Goal: Task Accomplishment & Management: Manage account settings

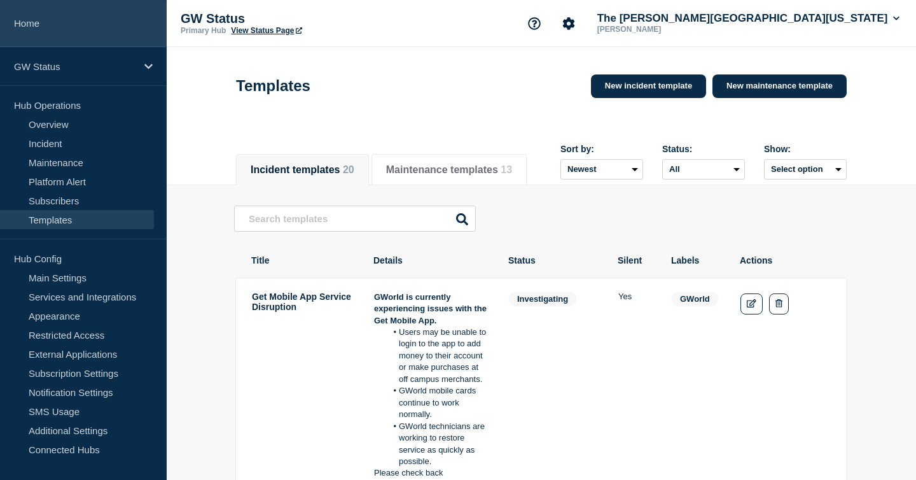
click at [36, 29] on link "Home" at bounding box center [83, 23] width 167 height 47
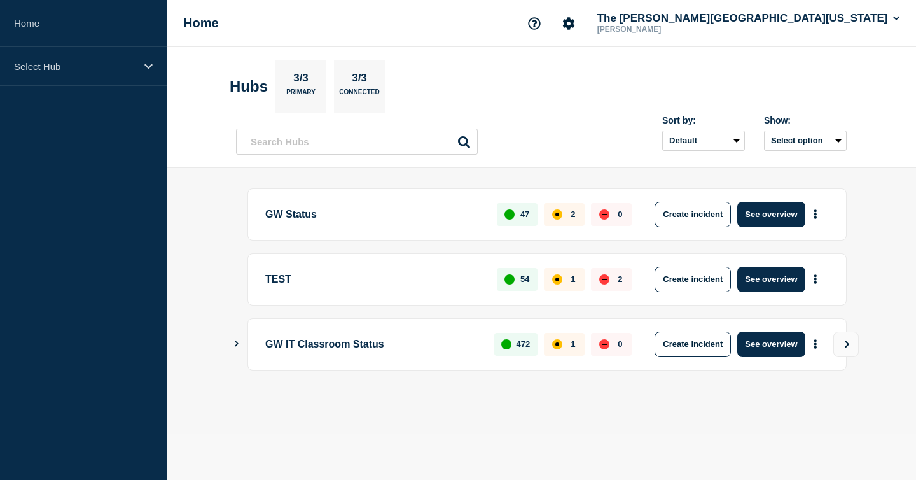
click at [305, 214] on p "GW Status" at bounding box center [373, 214] width 217 height 25
click at [753, 217] on button "See overview" at bounding box center [770, 214] width 67 height 25
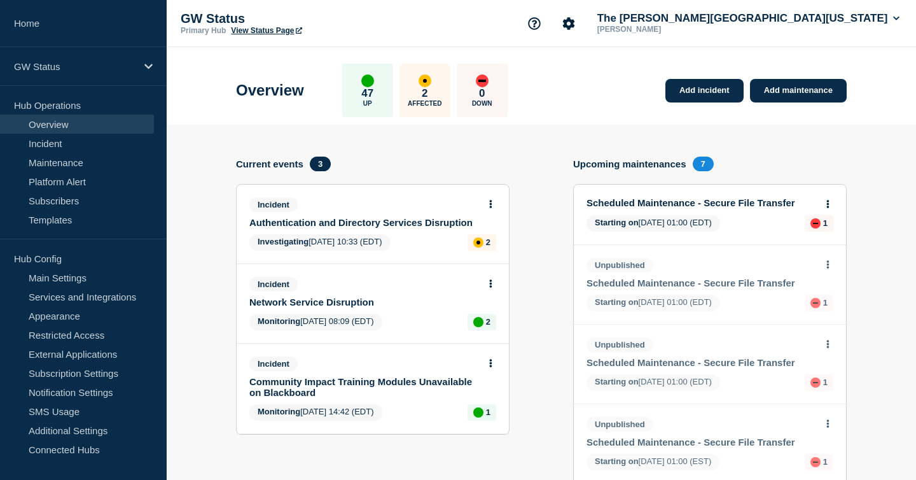
click at [414, 225] on link "Authentication and Directory Services Disruption" at bounding box center [364, 222] width 230 height 11
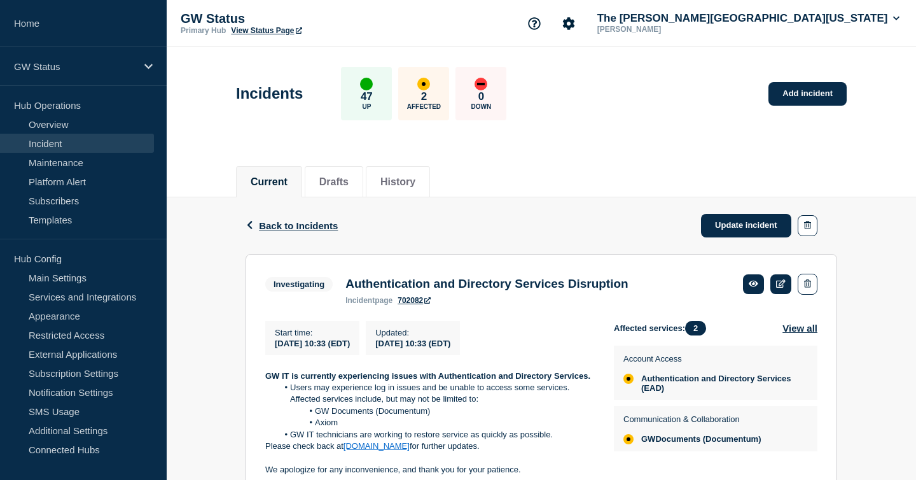
scroll to position [64, 0]
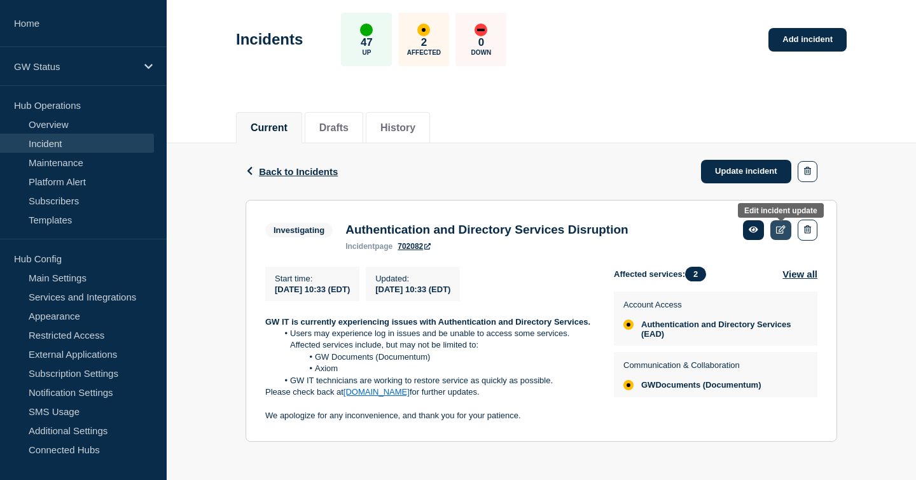
click at [781, 228] on link at bounding box center [780, 230] width 21 height 20
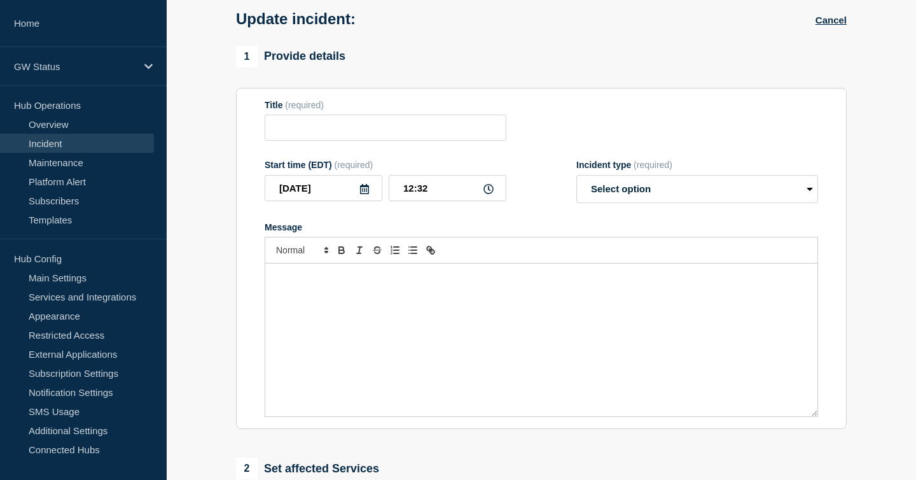
type input "Authentication and Directory Services Disruption"
type input "10:33"
select select "investigating"
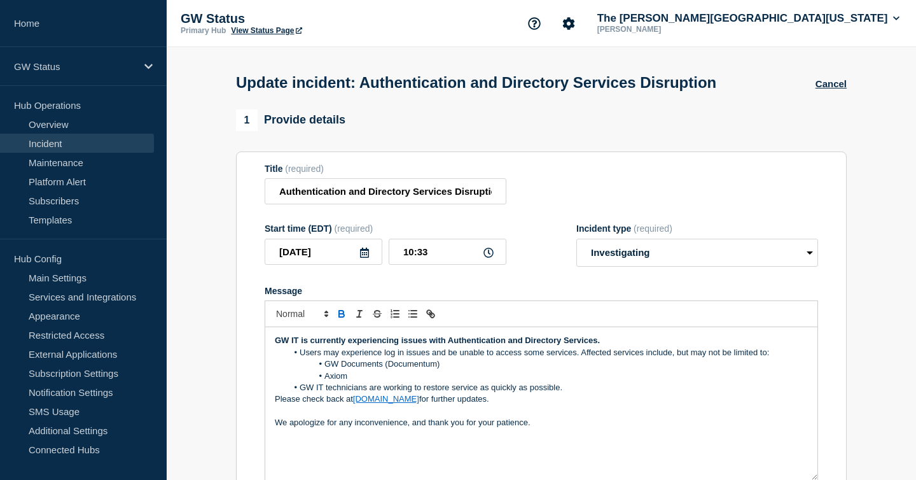
click at [65, 149] on link "Incident" at bounding box center [77, 143] width 154 height 19
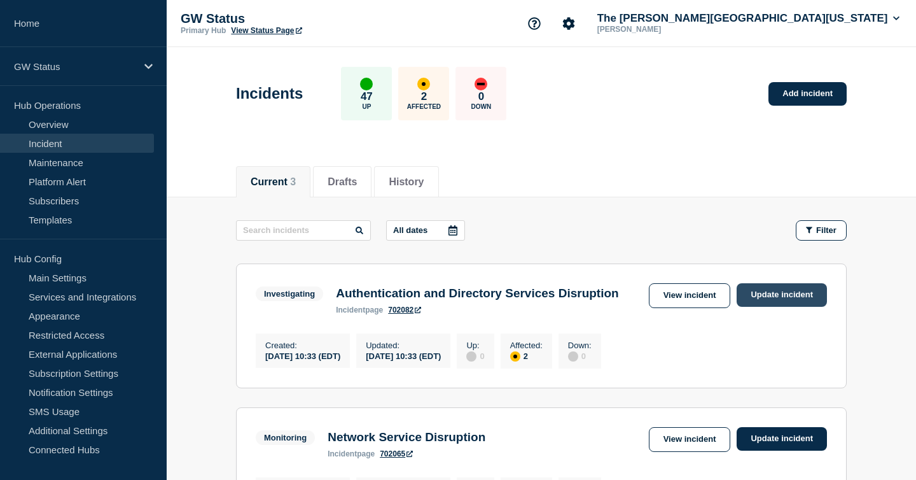
click at [782, 294] on link "Update incident" at bounding box center [782, 295] width 90 height 24
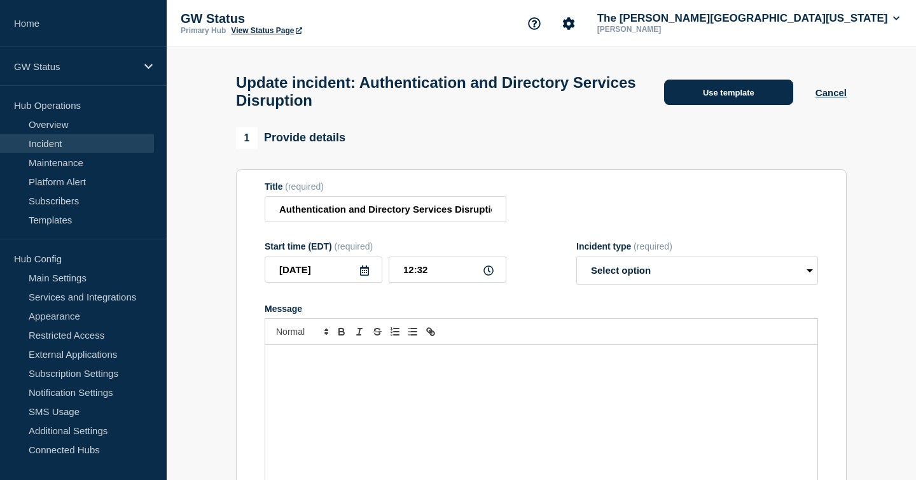
click at [759, 95] on button "Use template" at bounding box center [728, 92] width 129 height 25
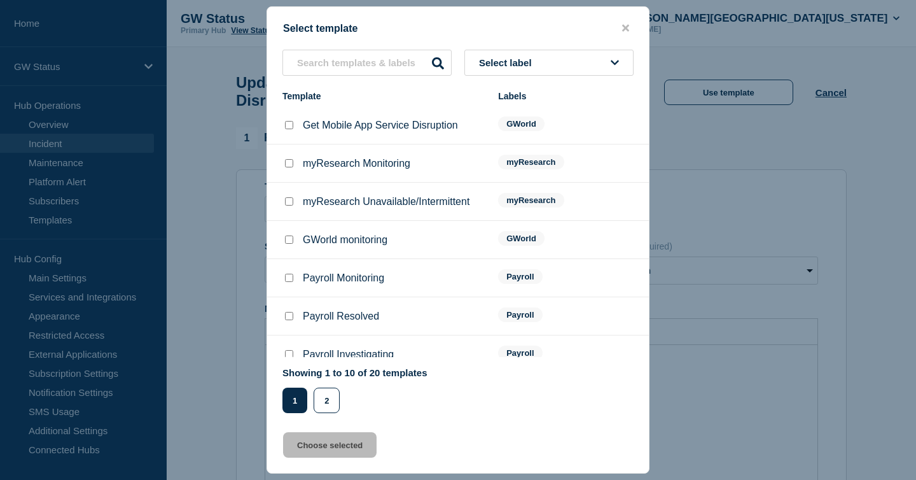
click at [529, 61] on span "Select label" at bounding box center [508, 62] width 58 height 11
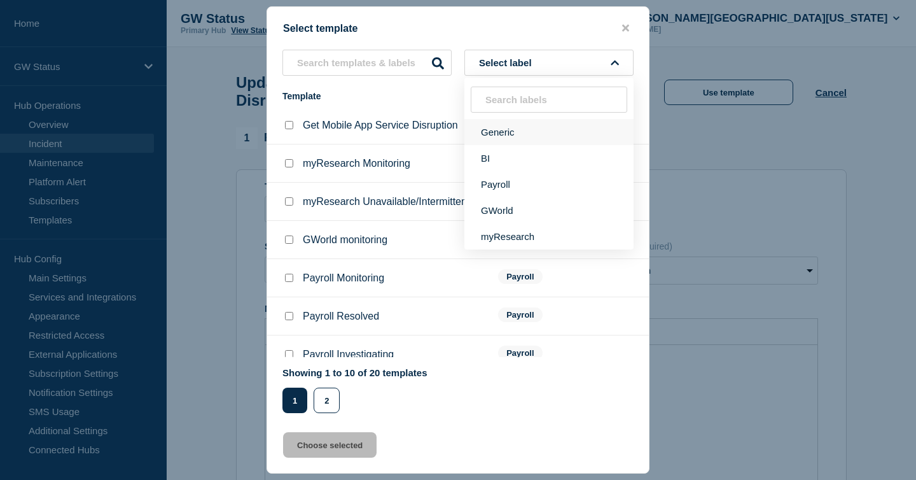
click at [504, 130] on button "Generic" at bounding box center [548, 132] width 169 height 26
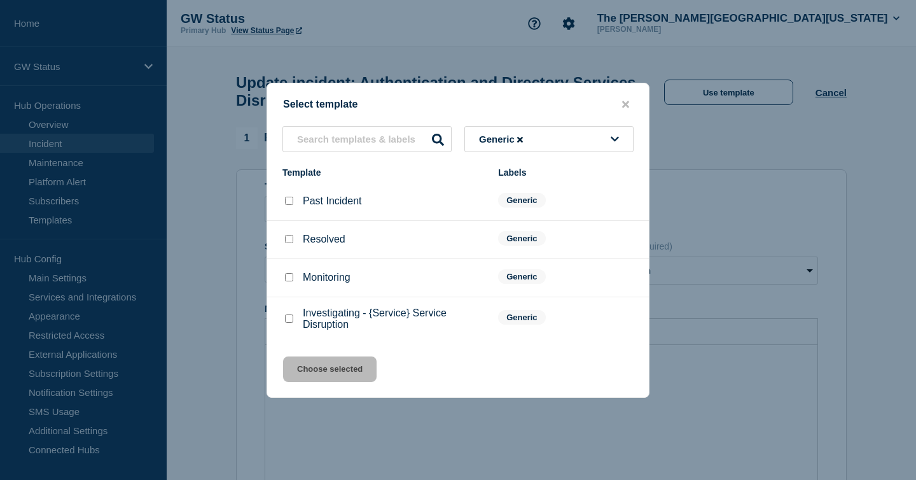
click at [288, 280] on input "Monitoring checkbox" at bounding box center [289, 277] width 8 height 8
checkbox input "true"
click at [328, 369] on button "Choose selected" at bounding box center [330, 368] width 94 height 25
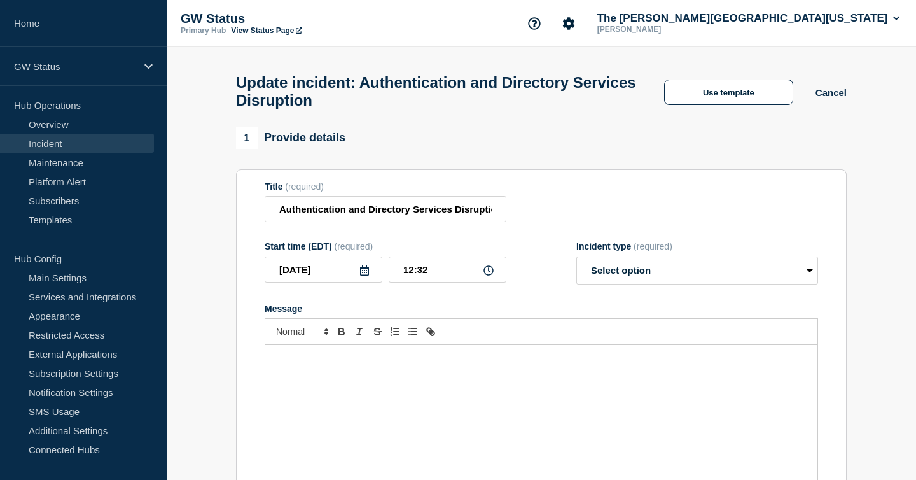
select select "monitoring"
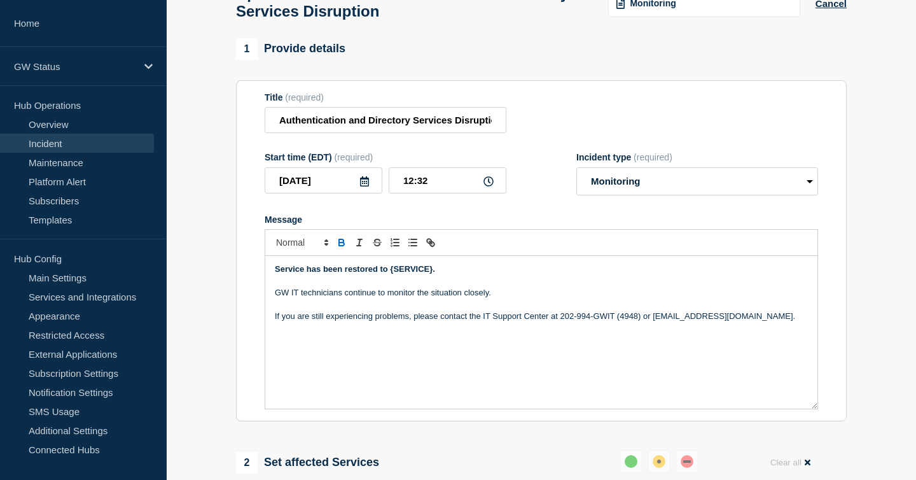
scroll to position [90, 0]
click at [394, 273] on strong "Service has been restored to {SERVICE}." at bounding box center [355, 268] width 160 height 10
drag, startPoint x: 390, startPoint y: 286, endPoint x: 432, endPoint y: 285, distance: 42.0
click at [432, 273] on strong "Service has been restored to {SERVICE}." at bounding box center [355, 268] width 160 height 10
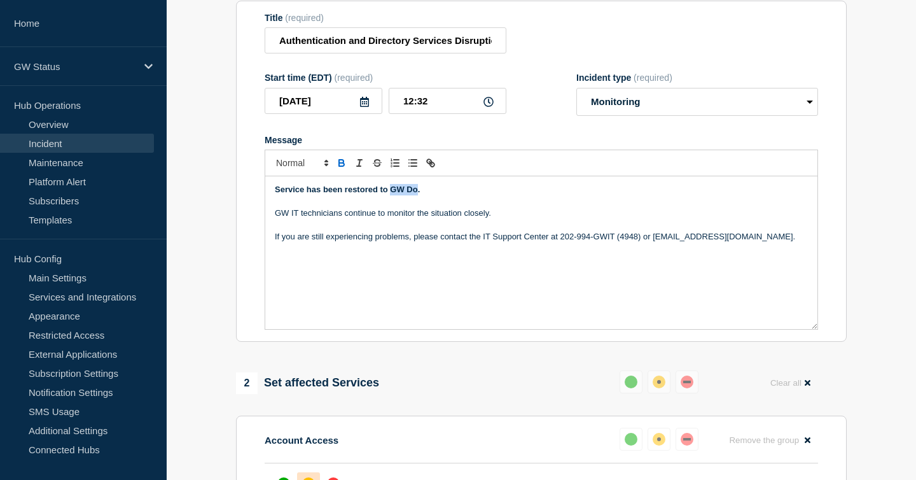
drag, startPoint x: 417, startPoint y: 206, endPoint x: 392, endPoint y: 205, distance: 24.8
click at [392, 194] on strong "Service has been restored to GW Do." at bounding box center [347, 189] width 145 height 10
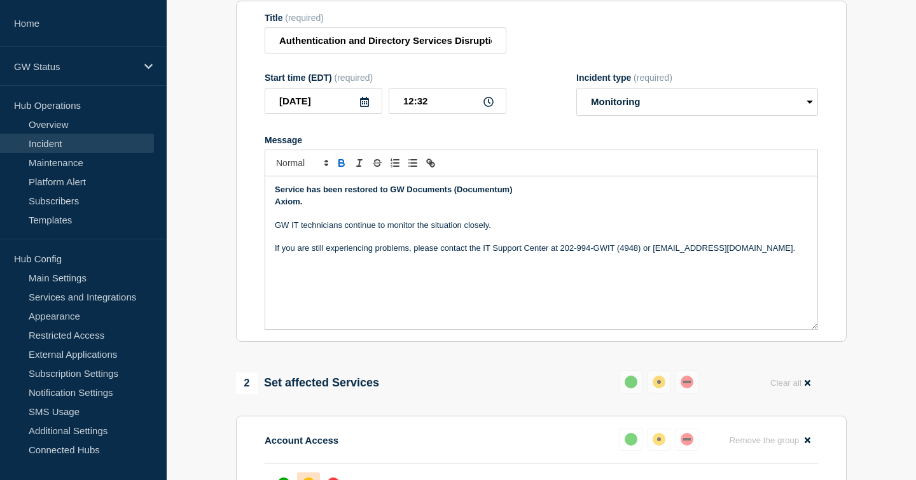
click at [273, 218] on div "Service has been restored to GW Documents (Documentum) Axiom. GW IT technicians…" at bounding box center [541, 252] width 552 height 153
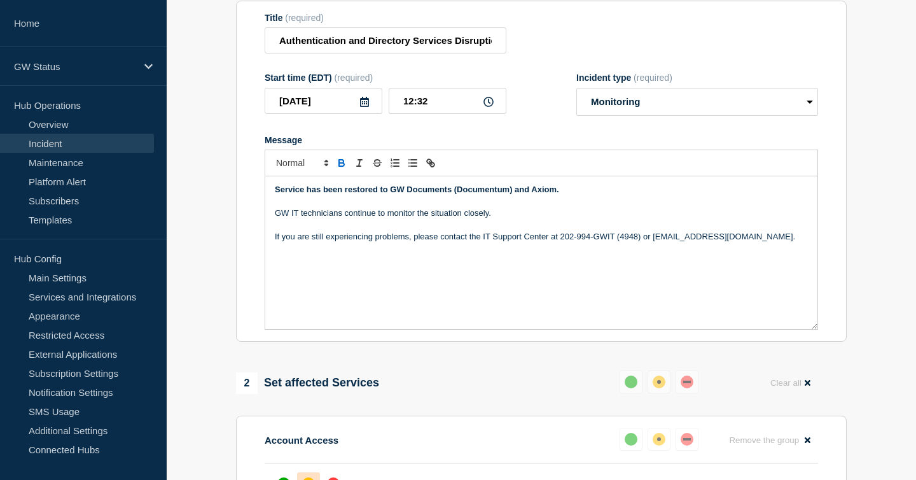
click at [276, 194] on strong "Service has been restored to GW Documents (Documentum) and Axiom." at bounding box center [417, 189] width 284 height 10
drag, startPoint x: 448, startPoint y: 51, endPoint x: 275, endPoint y: 49, distance: 173.0
click at [275, 49] on input "Authentication and Directory Services Disruption" at bounding box center [386, 40] width 242 height 26
click at [277, 194] on strong "AService has been restored to GW Documents (Documentum) and Axiom." at bounding box center [420, 189] width 290 height 10
drag, startPoint x: 278, startPoint y: 206, endPoint x: 271, endPoint y: 206, distance: 7.0
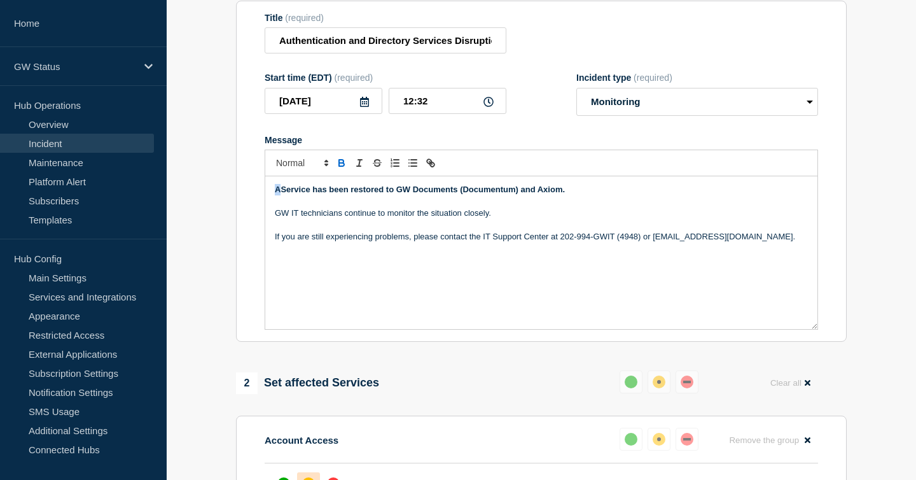
click at [271, 206] on div "AService has been restored to GW Documents (Documentum) and Axiom. GW IT techni…" at bounding box center [541, 252] width 552 height 153
click at [275, 194] on strong "Authentication and Directory ServicesService has been restored to GW Documents …" at bounding box center [492, 189] width 434 height 10
click at [471, 194] on strong "Issues with Authentication and Directory ServicesService has been restored to G…" at bounding box center [515, 189] width 480 height 10
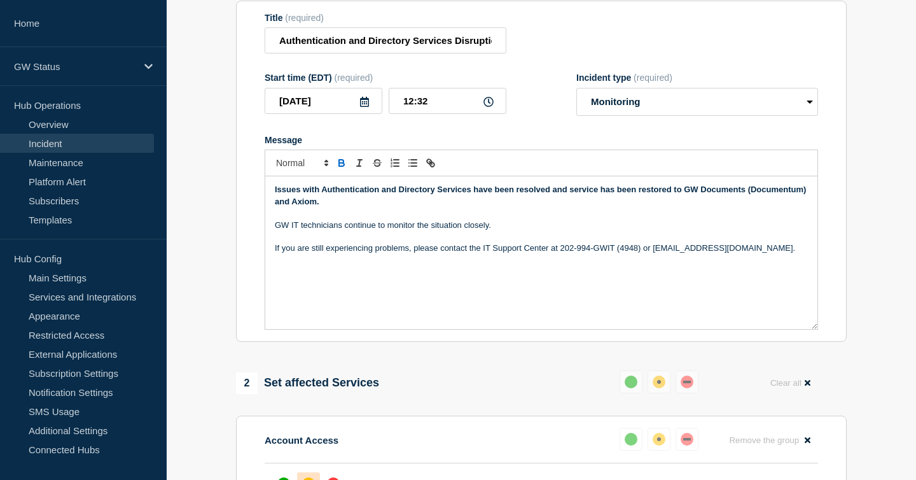
click at [308, 205] on strong "Issues with Authentication and Directory Services have been resolved and servic…" at bounding box center [542, 194] width 534 height 21
click at [338, 207] on p "Issues with Authentication and Directory Services have been resolved and servic…" at bounding box center [541, 196] width 533 height 24
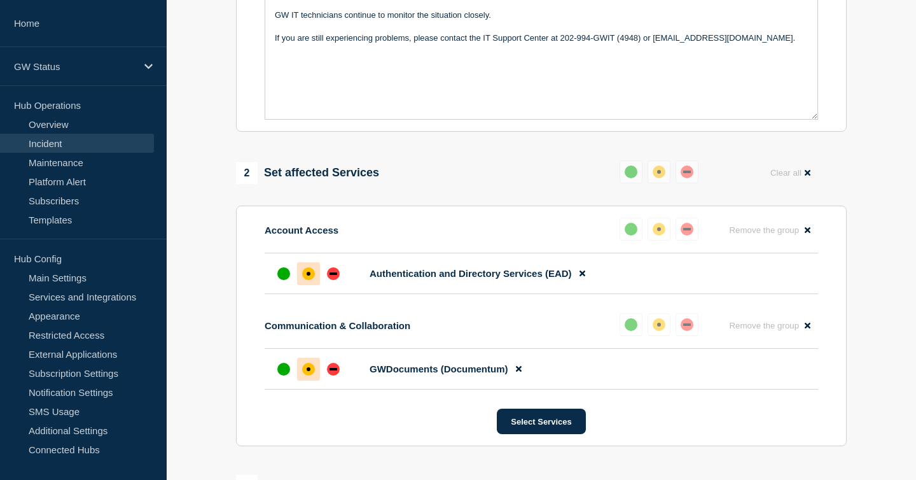
scroll to position [379, 0]
click at [286, 279] on div "up" at bounding box center [283, 273] width 13 height 13
click at [281, 375] on div "up" at bounding box center [283, 368] width 13 height 13
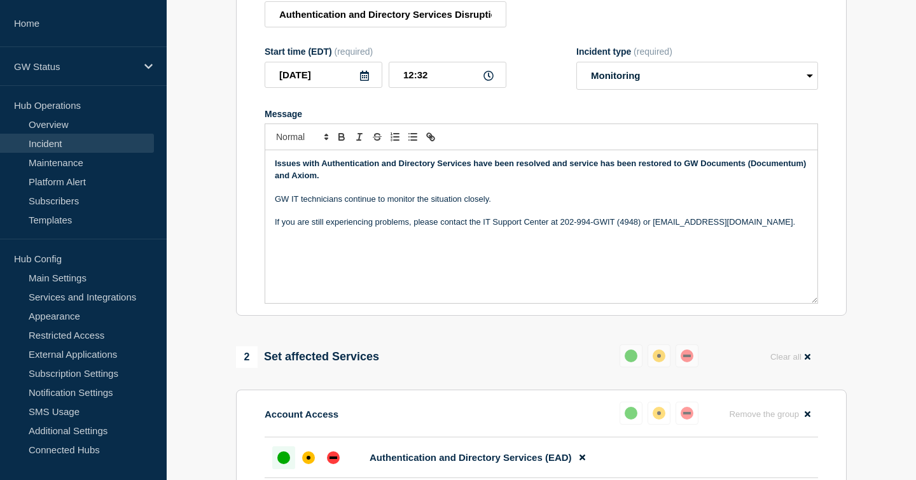
scroll to position [198, 0]
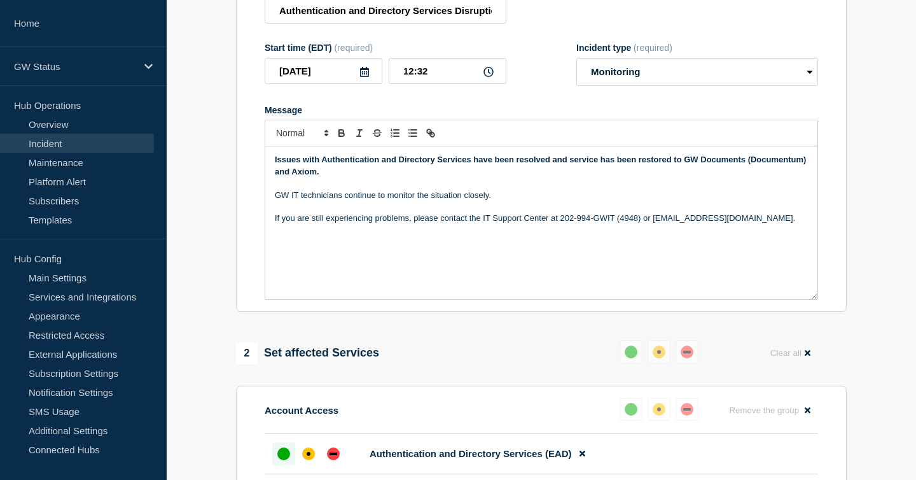
click at [551, 170] on strong "Issues with Authentication and Directory Services have been resolved and servic…" at bounding box center [542, 165] width 534 height 21
click at [548, 189] on p "Message" at bounding box center [541, 182] width 533 height 11
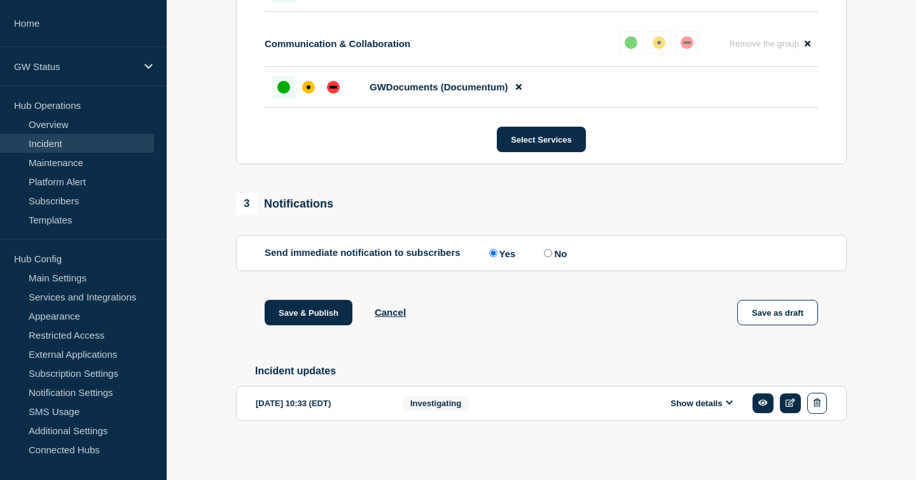
scroll to position [691, 0]
click at [312, 305] on button "Save & Publish" at bounding box center [309, 312] width 88 height 25
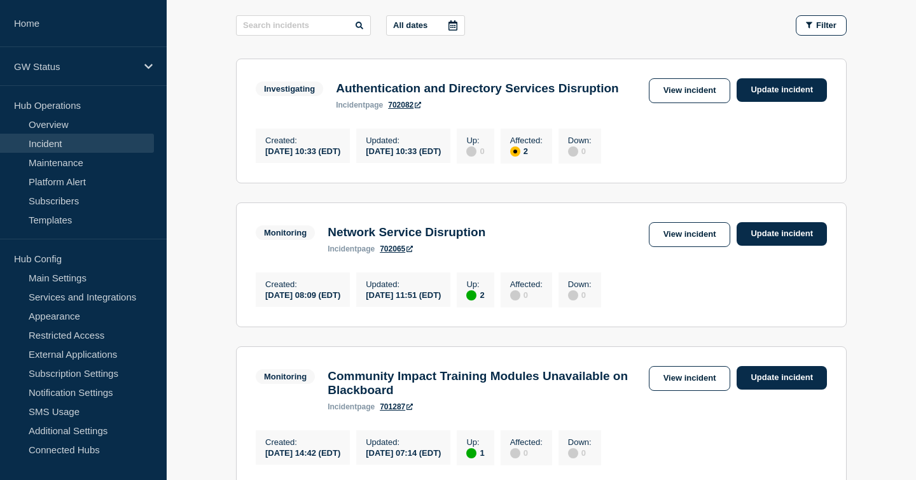
scroll to position [197, 0]
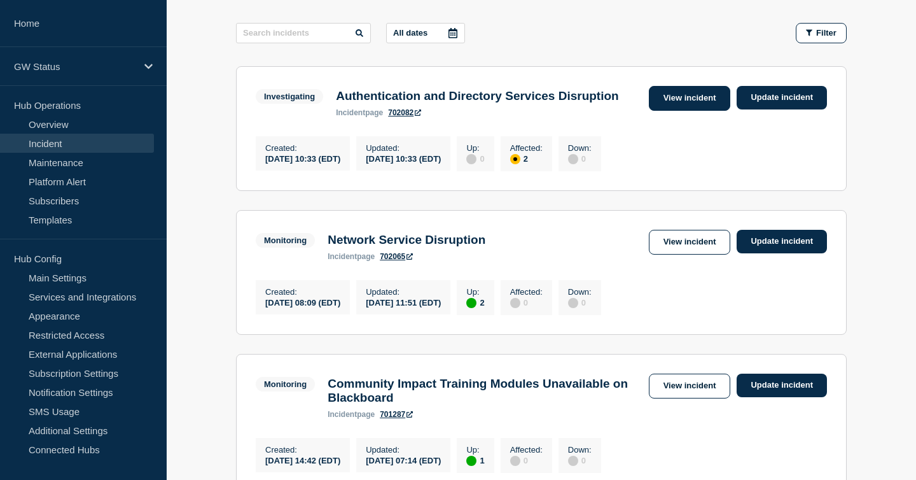
click at [705, 102] on link "View incident" at bounding box center [690, 98] width 82 height 25
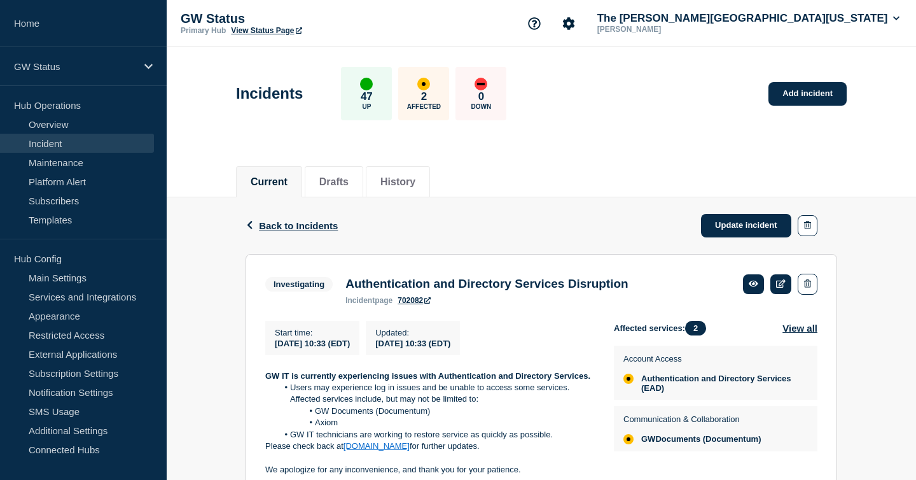
scroll to position [64, 0]
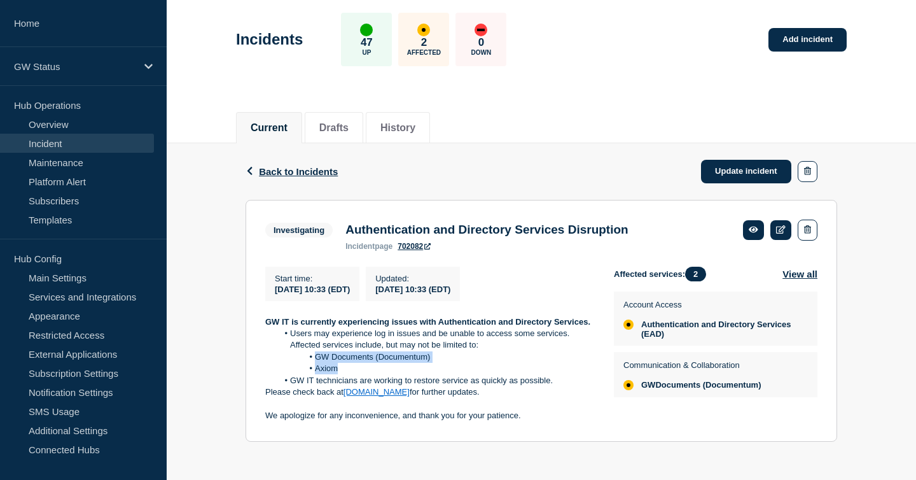
drag, startPoint x: 339, startPoint y: 370, endPoint x: 316, endPoint y: 359, distance: 25.9
click at [316, 359] on ol "Users may experience log in issues and be unable to access some services. Affec…" at bounding box center [429, 357] width 328 height 59
copy ol "GW Documents (Documentum) Axiom"
